Goal: Information Seeking & Learning: Check status

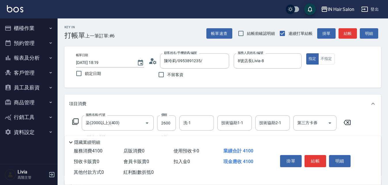
scroll to position [26, 0]
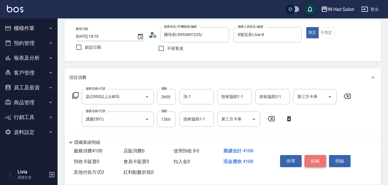
click at [317, 159] on button "結帳" at bounding box center [316, 161] width 22 height 12
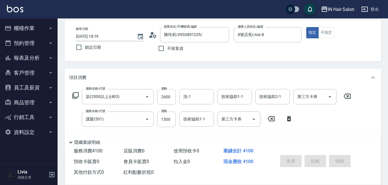
type input "2025/09/23 19:18"
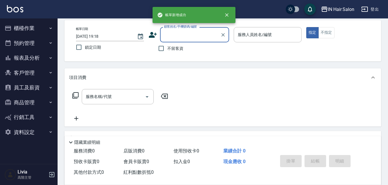
click at [22, 27] on button "櫃檯作業" at bounding box center [28, 28] width 53 height 15
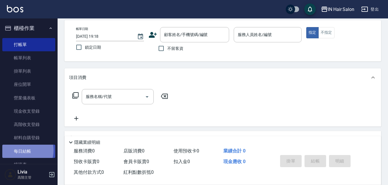
click at [23, 150] on link "每日結帳" at bounding box center [28, 150] width 53 height 13
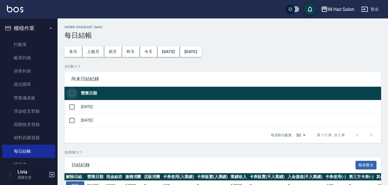
click at [73, 94] on input "checkbox" at bounding box center [72, 93] width 12 height 12
checkbox input "true"
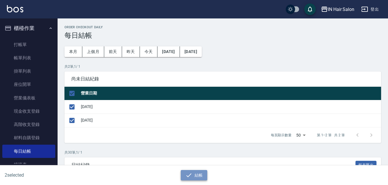
click at [201, 171] on button "結帳" at bounding box center [194, 175] width 27 height 11
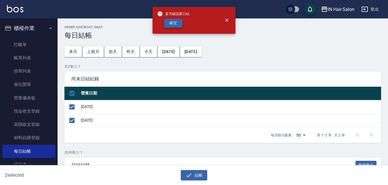
click at [175, 25] on button "確定" at bounding box center [173, 23] width 18 height 9
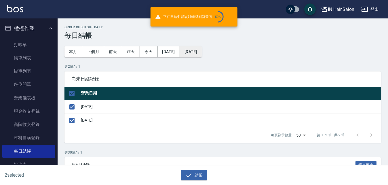
checkbox input "false"
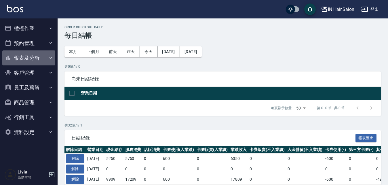
click at [29, 56] on button "報表及分析" at bounding box center [28, 57] width 53 height 15
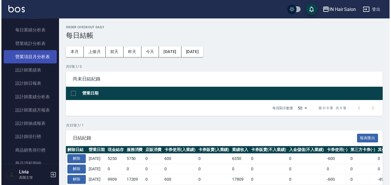
scroll to position [259, 0]
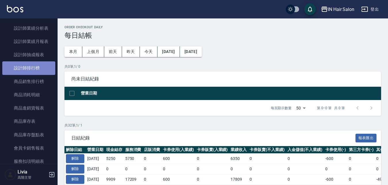
drag, startPoint x: 34, startPoint y: 65, endPoint x: 36, endPoint y: 67, distance: 3.3
click at [34, 65] on link "設計師排行榜" at bounding box center [28, 67] width 53 height 13
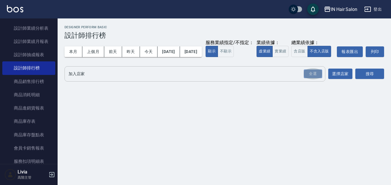
drag, startPoint x: 309, startPoint y: 85, endPoint x: 218, endPoint y: 81, distance: 91.3
click at [307, 78] on div "全選" at bounding box center [313, 73] width 18 height 9
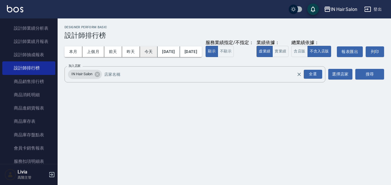
click at [145, 52] on button "今天" at bounding box center [149, 51] width 18 height 11
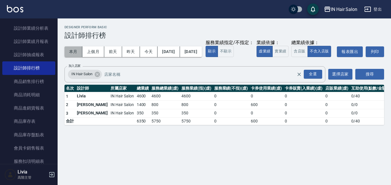
click at [73, 51] on button "本月" at bounding box center [73, 51] width 18 height 11
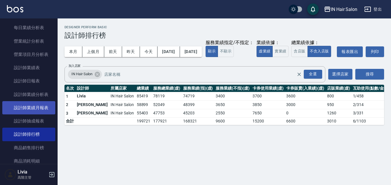
scroll to position [115, 0]
